Goal: Transaction & Acquisition: Book appointment/travel/reservation

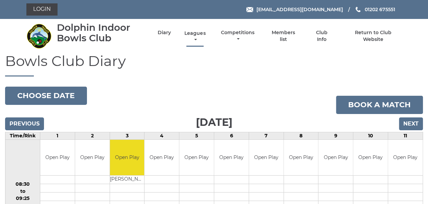
click at [193, 32] on link "Leagues" at bounding box center [195, 36] width 24 height 13
click at [195, 34] on link "Leagues" at bounding box center [195, 36] width 24 height 13
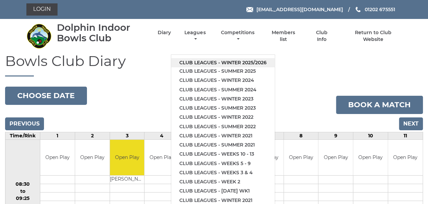
click at [212, 62] on link "Club leagues - Winter 2025/2026" at bounding box center [223, 62] width 104 height 9
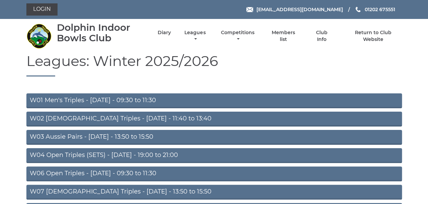
click at [90, 137] on link "W03 Aussie Pairs - Monday - 13:50 to 15:50" at bounding box center [214, 137] width 376 height 15
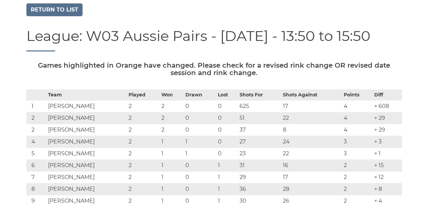
scroll to position [29, 0]
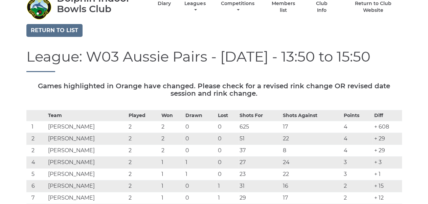
click at [34, 186] on td "6" at bounding box center [36, 186] width 20 height 12
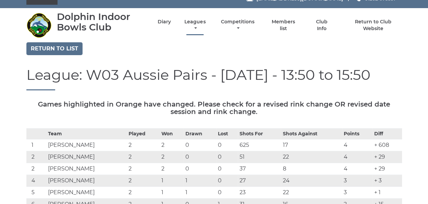
scroll to position [0, 0]
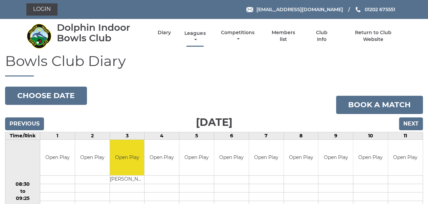
click at [197, 35] on link "Leagues" at bounding box center [195, 36] width 24 height 13
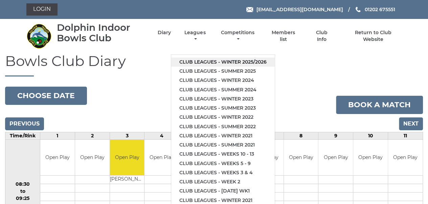
click at [205, 59] on link "Club leagues - Winter 2025/2026" at bounding box center [223, 62] width 104 height 9
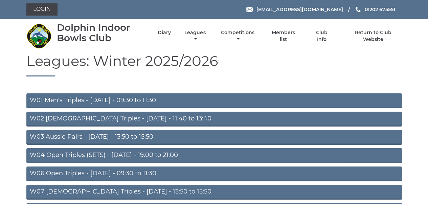
click at [48, 136] on link "W03 Aussie Pairs - [DATE] - 13:50 to 15:50" at bounding box center [214, 137] width 376 height 15
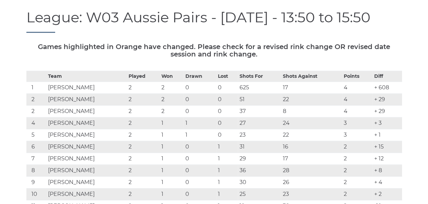
scroll to position [73, 0]
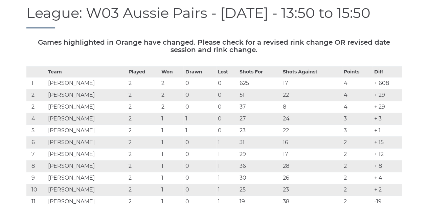
click at [35, 142] on td "6" at bounding box center [36, 143] width 20 height 12
click at [34, 142] on td "6" at bounding box center [36, 143] width 20 height 12
click at [49, 142] on td "John WELTON" at bounding box center [86, 143] width 81 height 12
click at [32, 142] on td "6" at bounding box center [36, 143] width 20 height 12
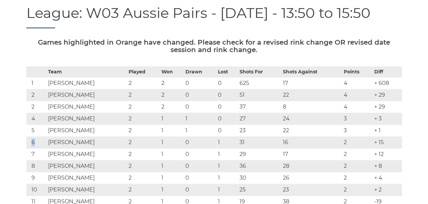
click at [32, 142] on td "6" at bounding box center [36, 143] width 20 height 12
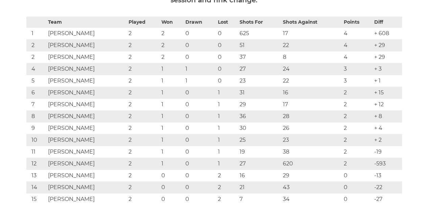
scroll to position [0, 0]
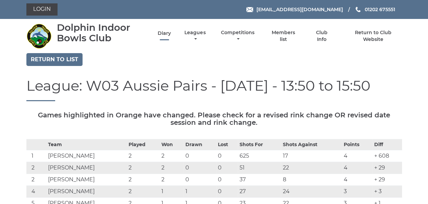
click at [167, 33] on link "Diary" at bounding box center [164, 33] width 13 height 6
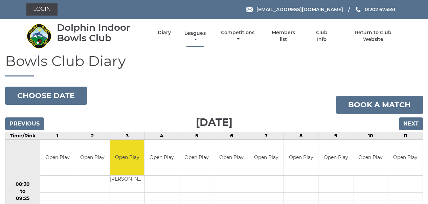
click at [199, 35] on link "Leagues" at bounding box center [195, 36] width 24 height 13
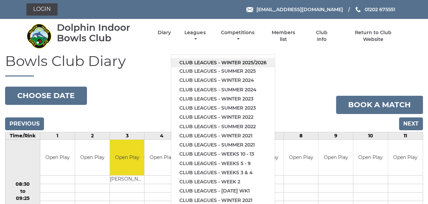
click at [201, 58] on link "Club leagues - Winter 2025/2026" at bounding box center [223, 62] width 104 height 9
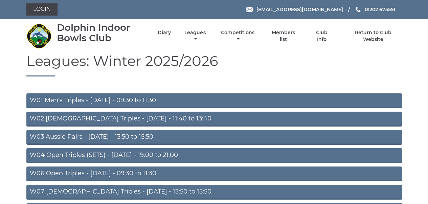
click at [56, 137] on link "W03 Aussie Pairs - Monday - 13:50 to 15:50" at bounding box center [214, 137] width 376 height 15
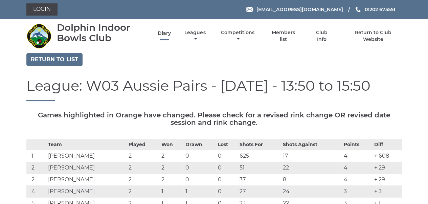
click at [167, 30] on link "Diary" at bounding box center [164, 33] width 13 height 6
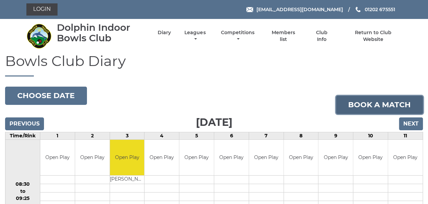
click at [383, 105] on link "Book a match" at bounding box center [379, 105] width 87 height 18
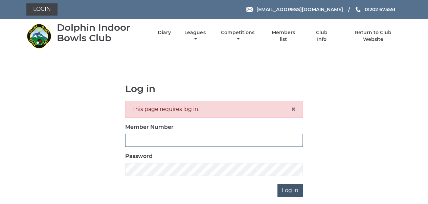
type input "3280"
click at [296, 192] on input "Log in" at bounding box center [290, 190] width 25 height 13
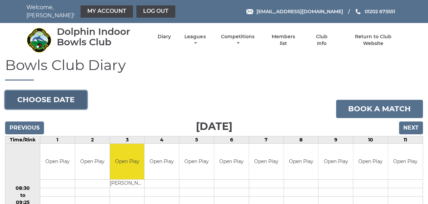
click at [66, 95] on button "Choose date" at bounding box center [46, 100] width 82 height 18
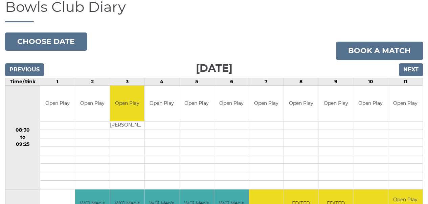
scroll to position [64, 0]
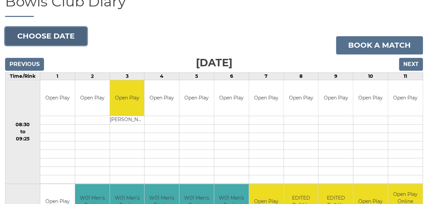
click at [70, 38] on button "Choose date" at bounding box center [46, 36] width 82 height 18
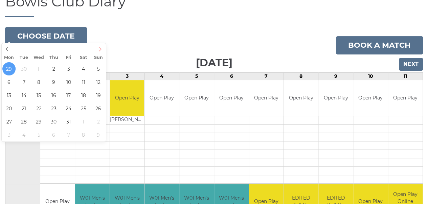
click at [100, 50] on icon at bounding box center [100, 49] width 5 height 5
type input "2025-10-13"
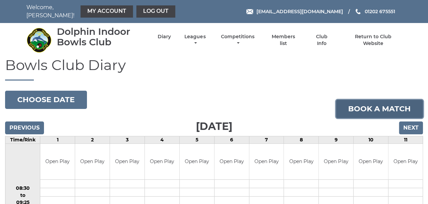
click at [374, 106] on link "Book a match" at bounding box center [379, 109] width 87 height 18
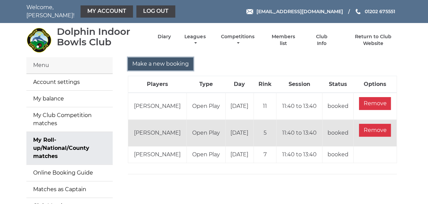
click at [161, 59] on input "Make a new booking" at bounding box center [160, 64] width 65 height 13
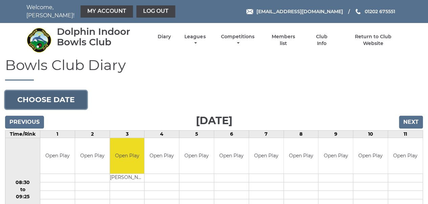
click at [71, 97] on button "Choose date" at bounding box center [46, 100] width 82 height 18
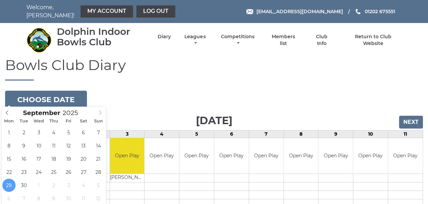
click at [100, 112] on icon at bounding box center [100, 112] width 5 height 5
type input "2025-10-13"
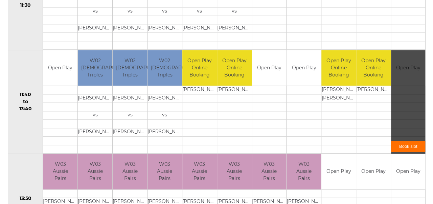
scroll to position [296, 0]
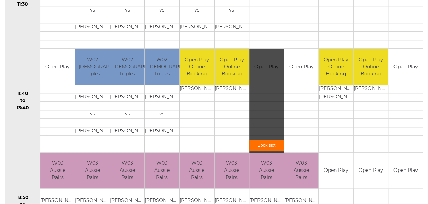
click at [268, 140] on link "Book slot" at bounding box center [266, 145] width 35 height 11
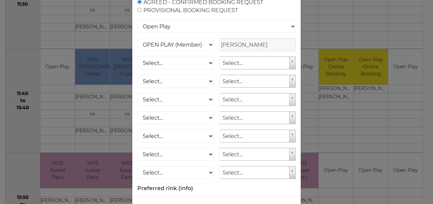
scroll to position [109, 0]
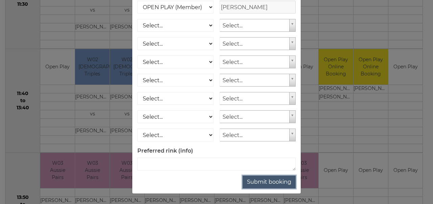
click at [272, 182] on button "Submit booking" at bounding box center [269, 182] width 53 height 13
